Goal: Task Accomplishment & Management: Manage account settings

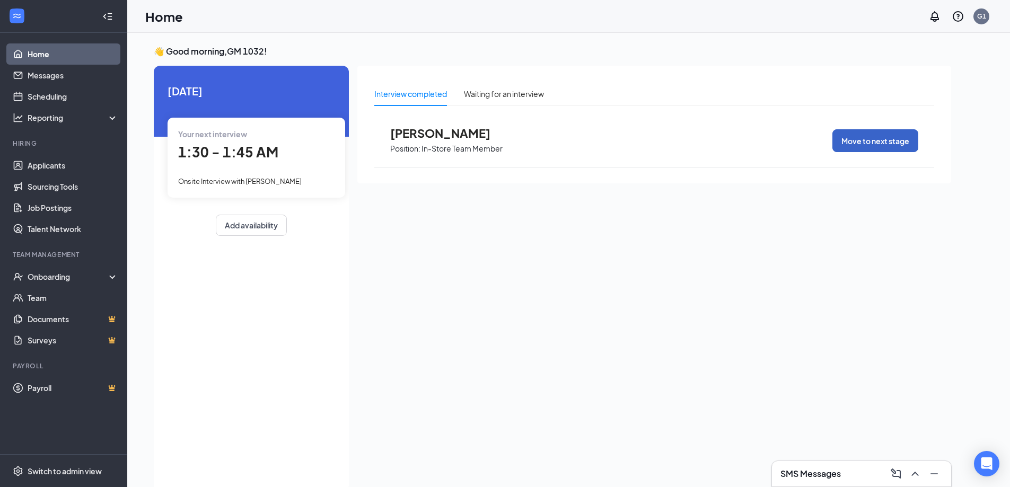
click at [858, 142] on button "Move to next stage" at bounding box center [876, 140] width 86 height 23
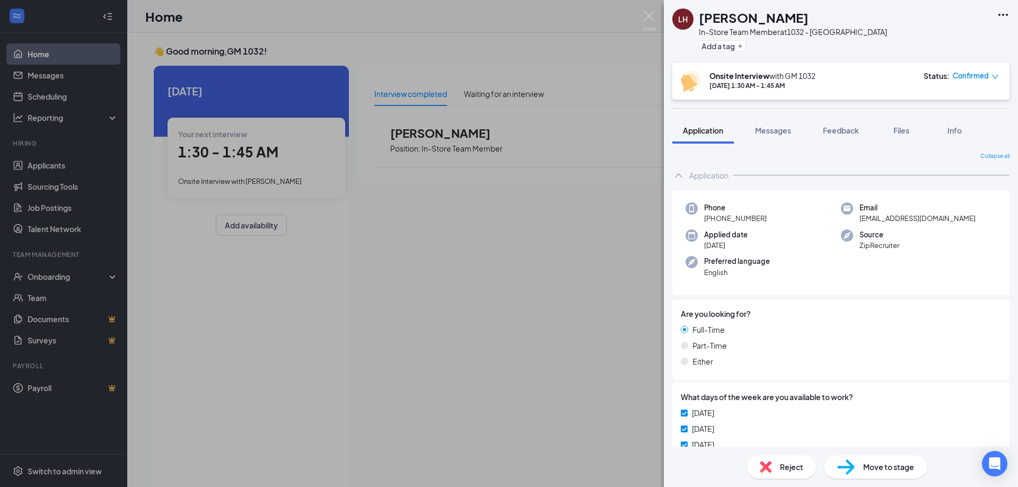
click at [871, 475] on div "Move to stage" at bounding box center [876, 467] width 102 height 23
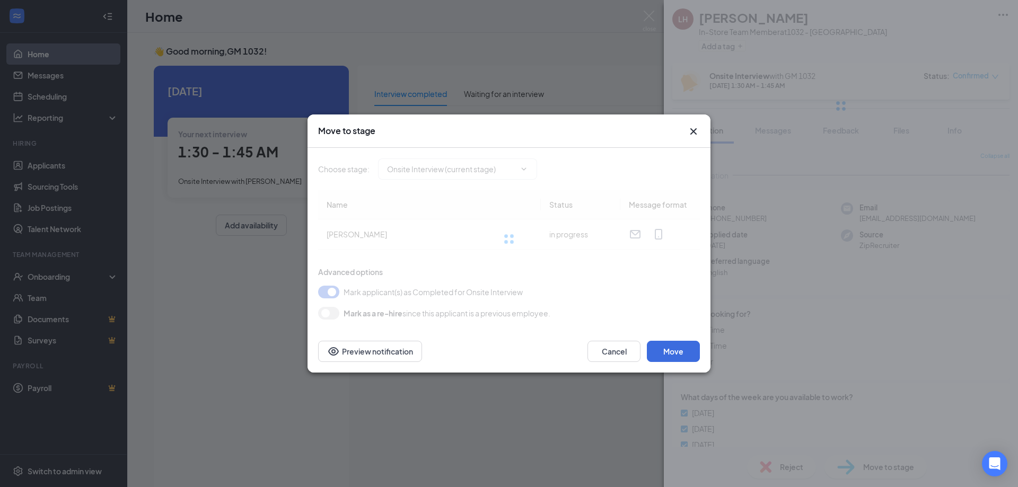
type input "Hiring Complete (final stage)"
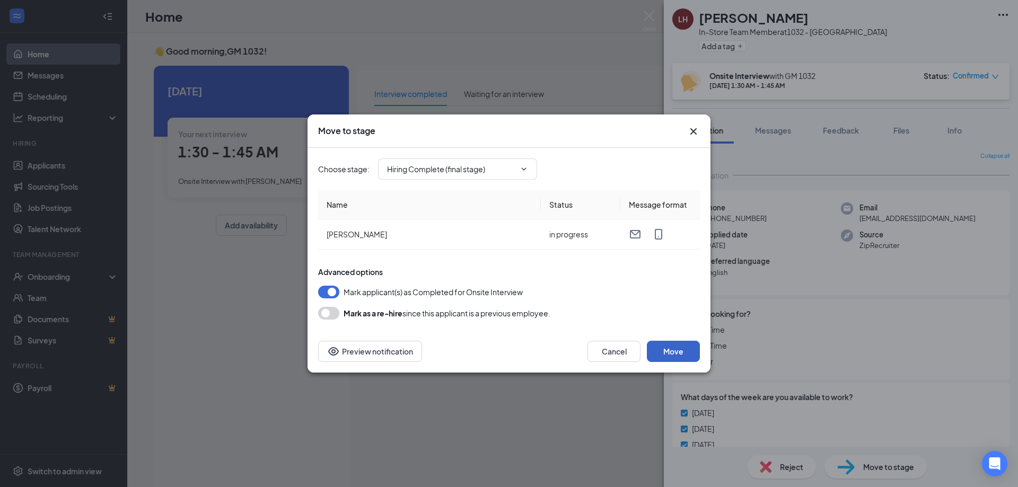
click at [685, 352] on button "Move" at bounding box center [673, 351] width 53 height 21
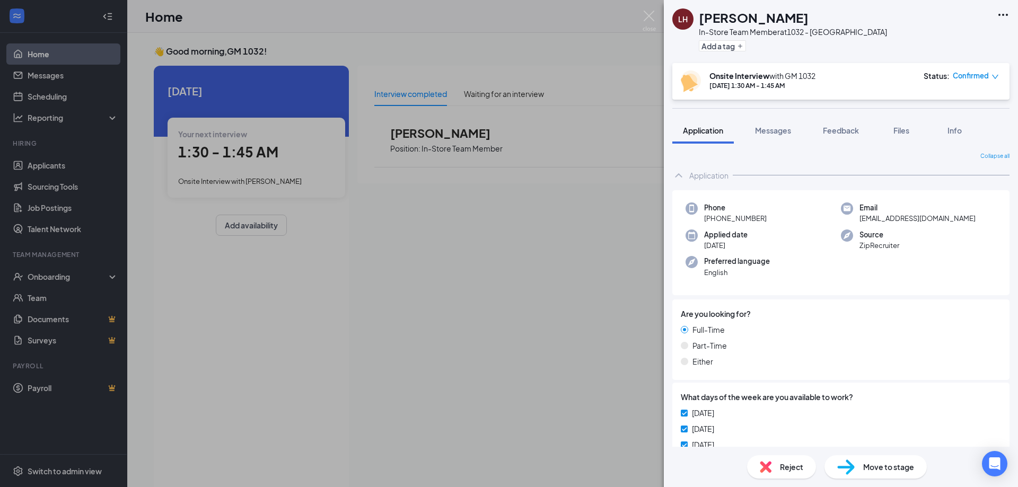
click at [555, 238] on div "LH [PERSON_NAME] In-Store Team Member at [GEOGRAPHIC_DATA] Add a tag Onsite Int…" at bounding box center [509, 243] width 1018 height 487
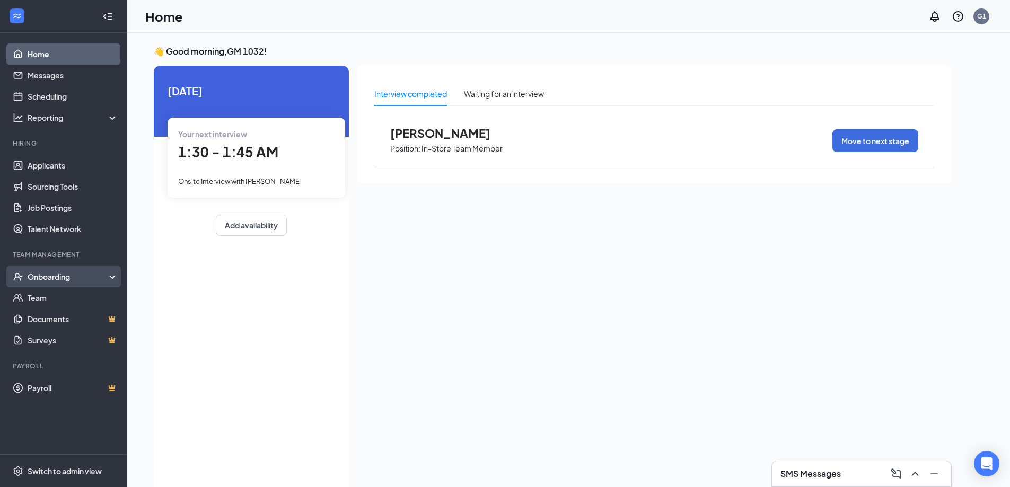
click at [57, 279] on div "Onboarding" at bounding box center [69, 277] width 82 height 11
click at [60, 279] on div "Onboarding" at bounding box center [69, 277] width 82 height 11
click at [73, 272] on div "Onboarding" at bounding box center [69, 277] width 82 height 11
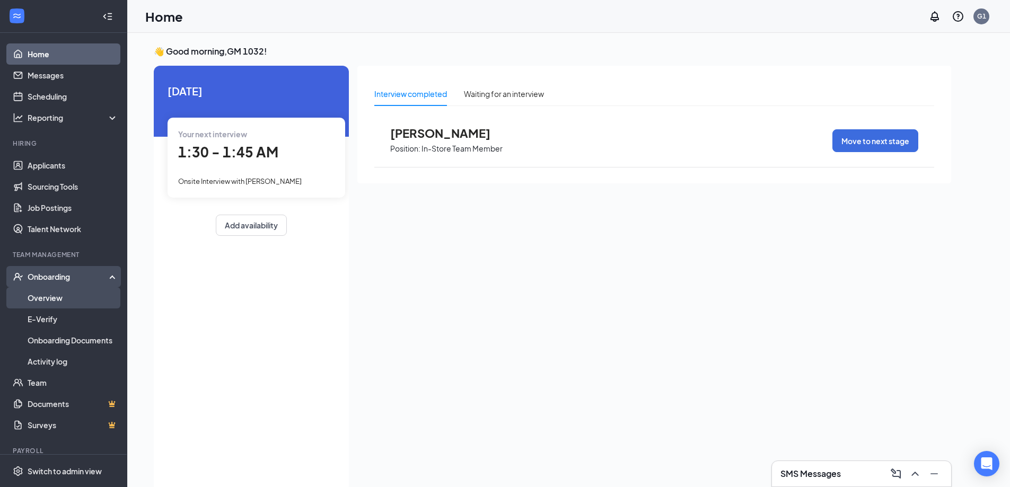
click at [56, 298] on link "Overview" at bounding box center [73, 297] width 91 height 21
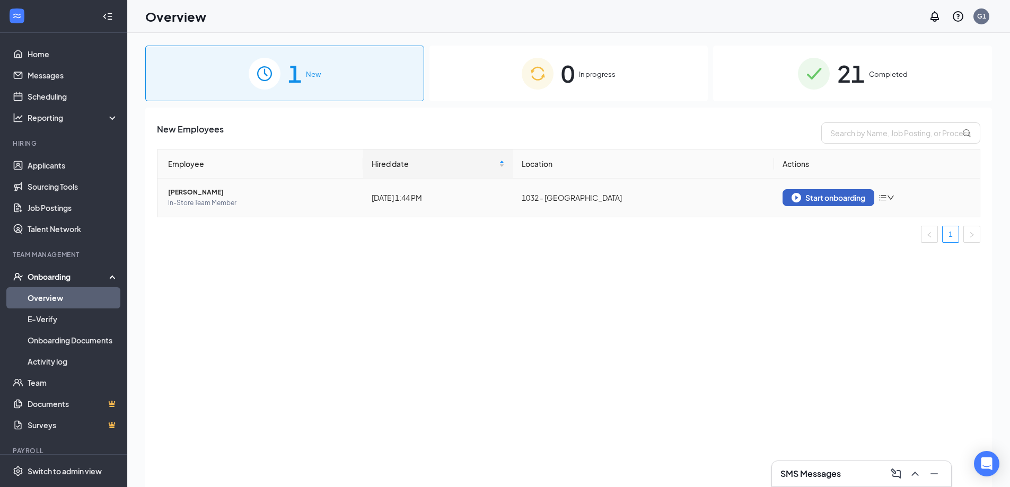
click at [820, 198] on div "Start onboarding" at bounding box center [829, 198] width 74 height 10
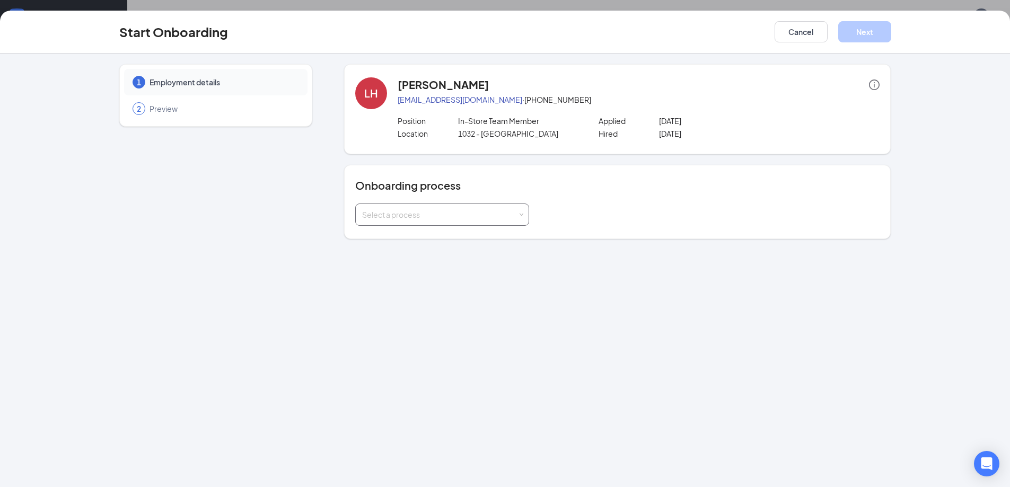
click at [474, 210] on div "Select a process" at bounding box center [439, 214] width 155 height 11
click at [498, 255] on li "General - Onboarding Process" at bounding box center [442, 256] width 174 height 19
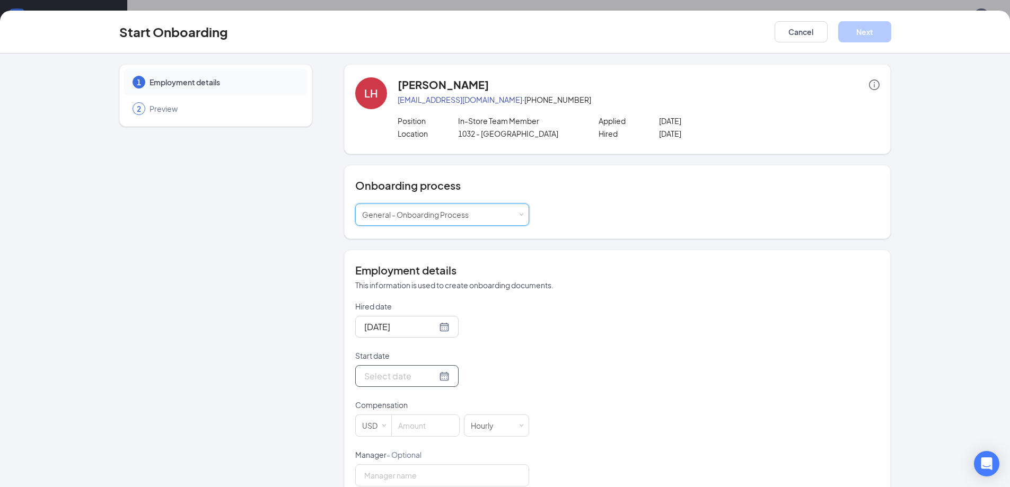
click at [432, 375] on div at bounding box center [406, 376] width 85 height 13
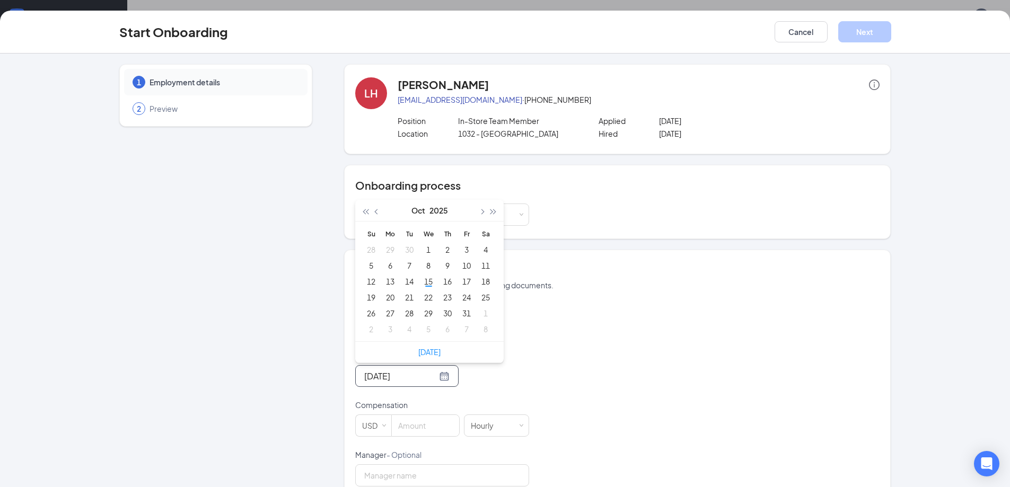
type input "[DATE]"
click at [445, 280] on div "16" at bounding box center [447, 281] width 13 height 13
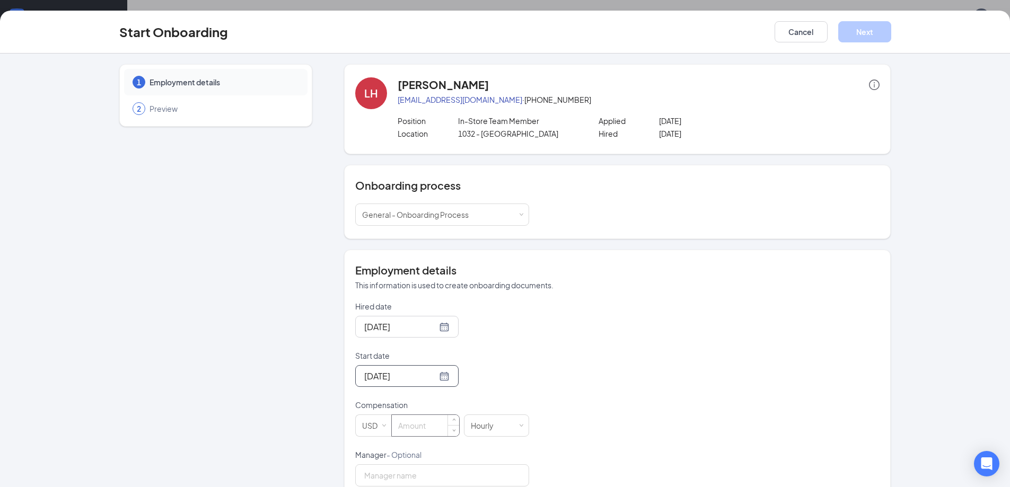
click at [422, 431] on input at bounding box center [425, 425] width 67 height 21
type input "15"
click at [505, 432] on div "Hourly" at bounding box center [496, 425] width 51 height 21
click at [632, 437] on div "Hired date [DATE] Start date [DATE] [DATE] Su Mo Tu We Th Fr Sa 28 29 30 1 2 3 …" at bounding box center [617, 418] width 525 height 235
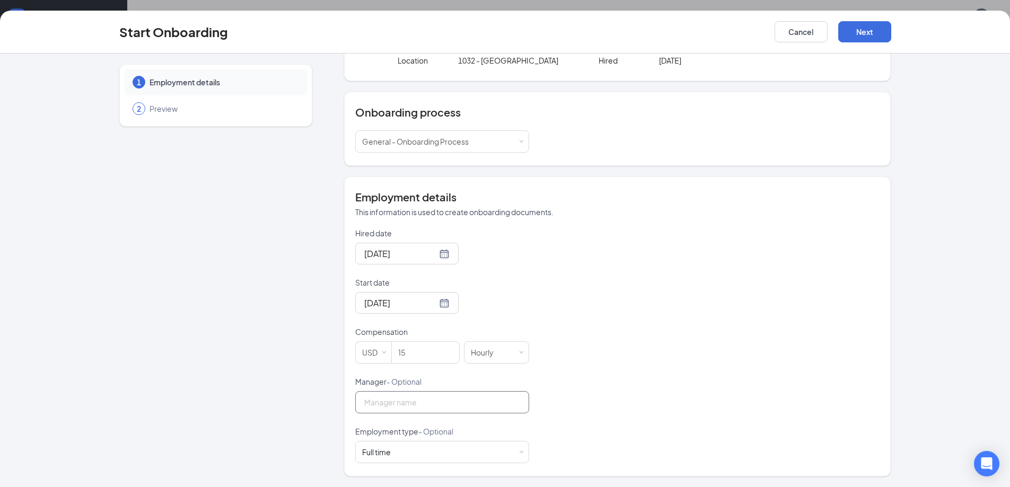
click at [451, 410] on input "Manager - Optional" at bounding box center [442, 402] width 174 height 22
type input "[PERSON_NAME]"
click at [894, 35] on div "Start Onboarding Cancel Next" at bounding box center [505, 31] width 815 height 21
click at [869, 30] on button "Next" at bounding box center [864, 31] width 53 height 21
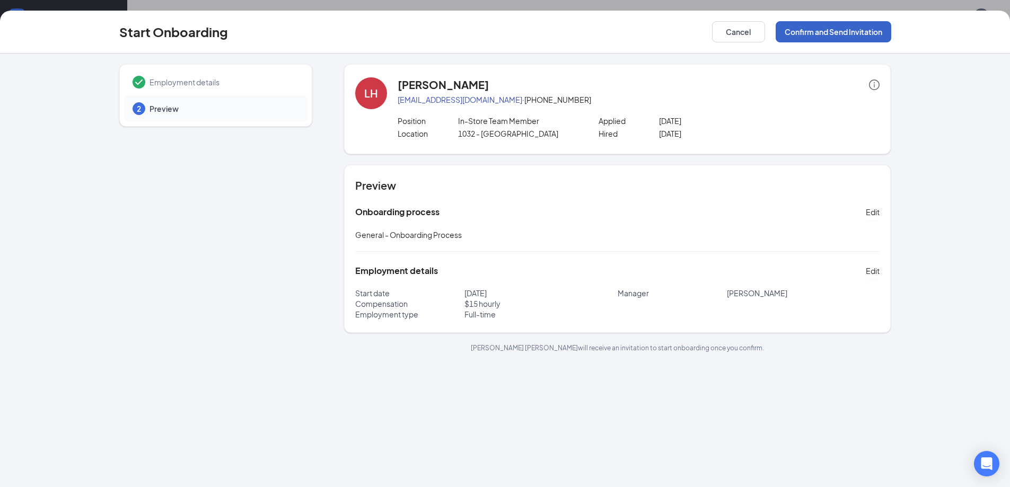
click at [843, 32] on button "Confirm and Send Invitation" at bounding box center [834, 31] width 116 height 21
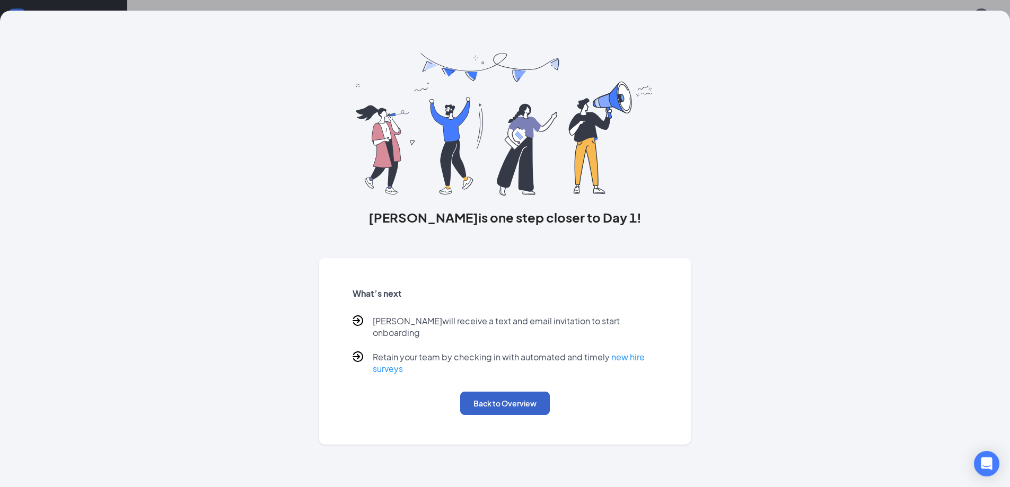
click at [508, 396] on button "Back to Overview" at bounding box center [505, 403] width 90 height 23
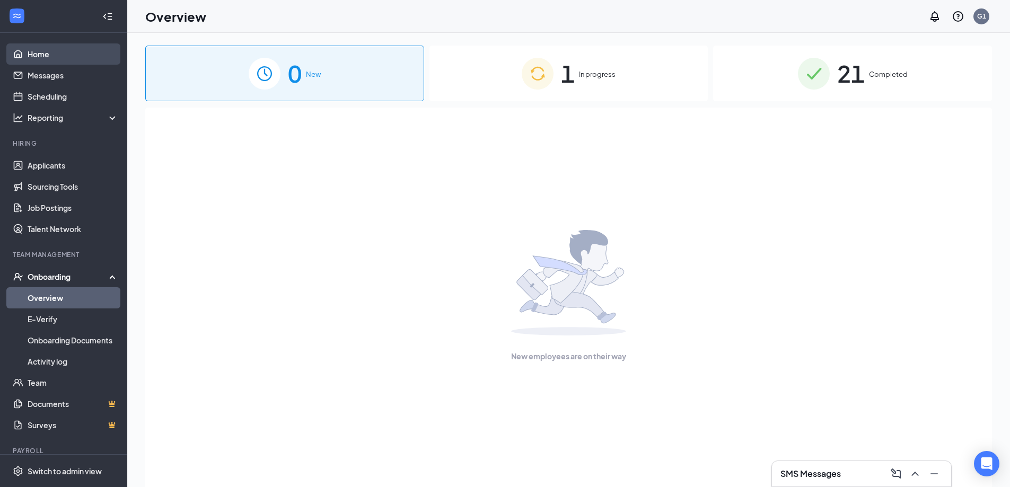
click at [34, 58] on link "Home" at bounding box center [73, 53] width 91 height 21
